Goal: Task Accomplishment & Management: Manage account settings

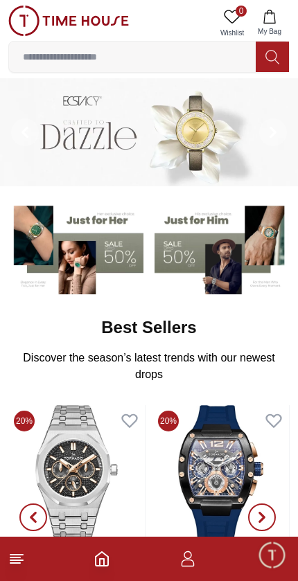
click at [265, 562] on span "Minimize live chat window" at bounding box center [271, 555] width 40 height 40
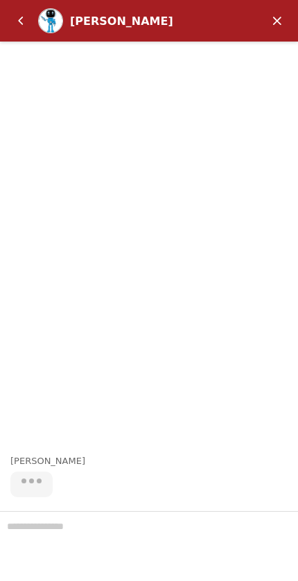
click at [24, 20] on em "Back" at bounding box center [21, 21] width 28 height 28
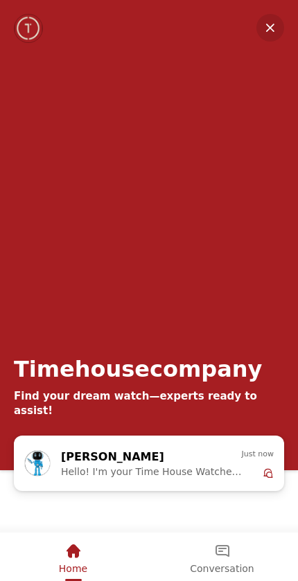
click at [211, 548] on div "Conversation" at bounding box center [222, 552] width 64 height 24
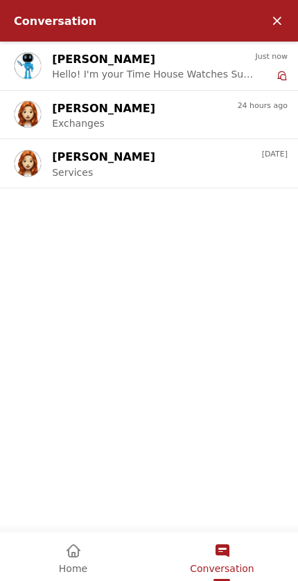
click at [64, 558] on div "Home" at bounding box center [73, 552] width 28 height 24
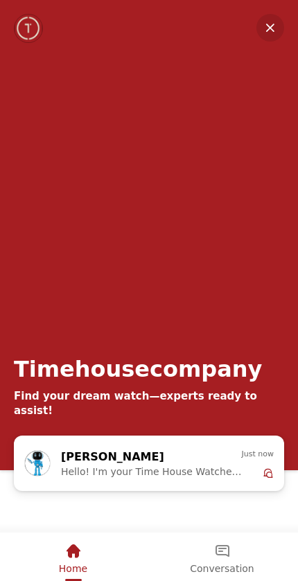
click at [58, 560] on div "Home" at bounding box center [72, 556] width 143 height 46
click at [280, 24] on em "Minimize" at bounding box center [270, 28] width 28 height 28
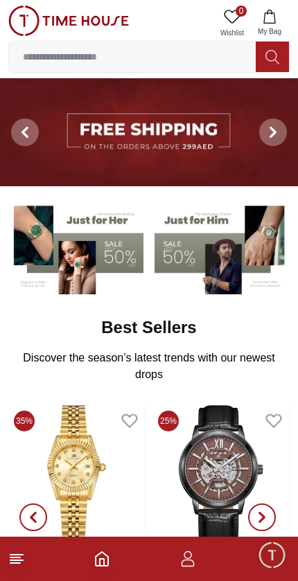
click at [186, 566] on icon "button" at bounding box center [187, 563] width 13 height 7
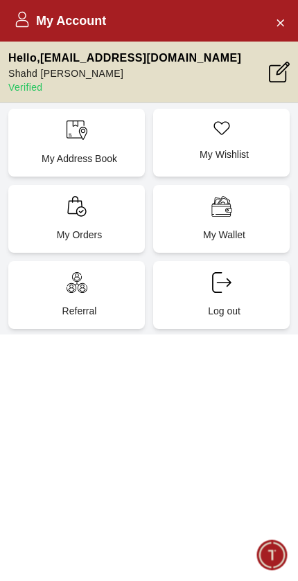
click at [58, 220] on div "My Orders" at bounding box center [76, 219] width 136 height 68
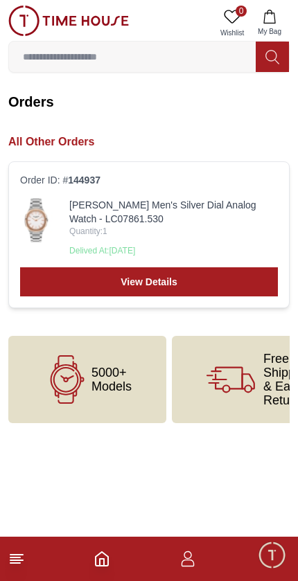
click at [85, 276] on link "View Details" at bounding box center [149, 281] width 258 height 29
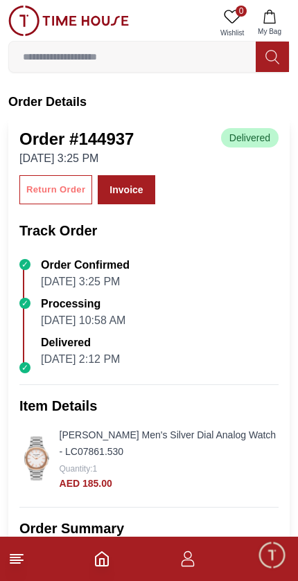
click at [43, 185] on div "Return Order" at bounding box center [55, 190] width 59 height 16
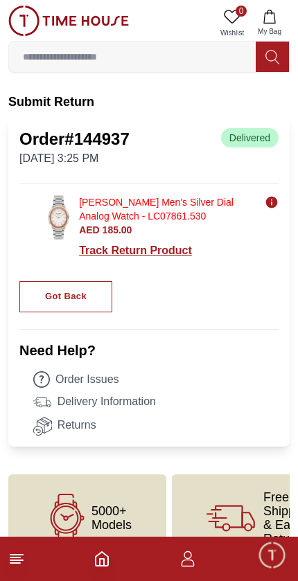
click at [112, 256] on div "Track Return Product" at bounding box center [179, 250] width 200 height 17
